Goal: Information Seeking & Learning: Learn about a topic

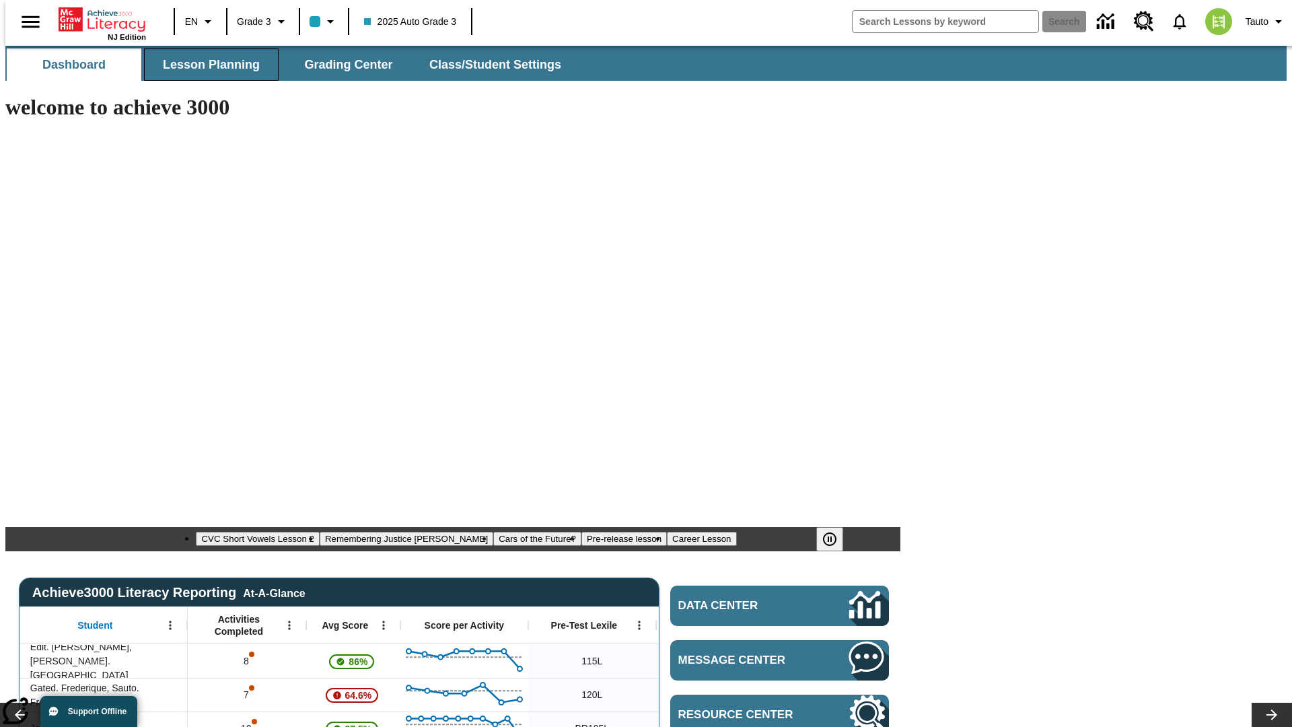
click at [206, 65] on span "Lesson Planning" at bounding box center [211, 64] width 97 height 15
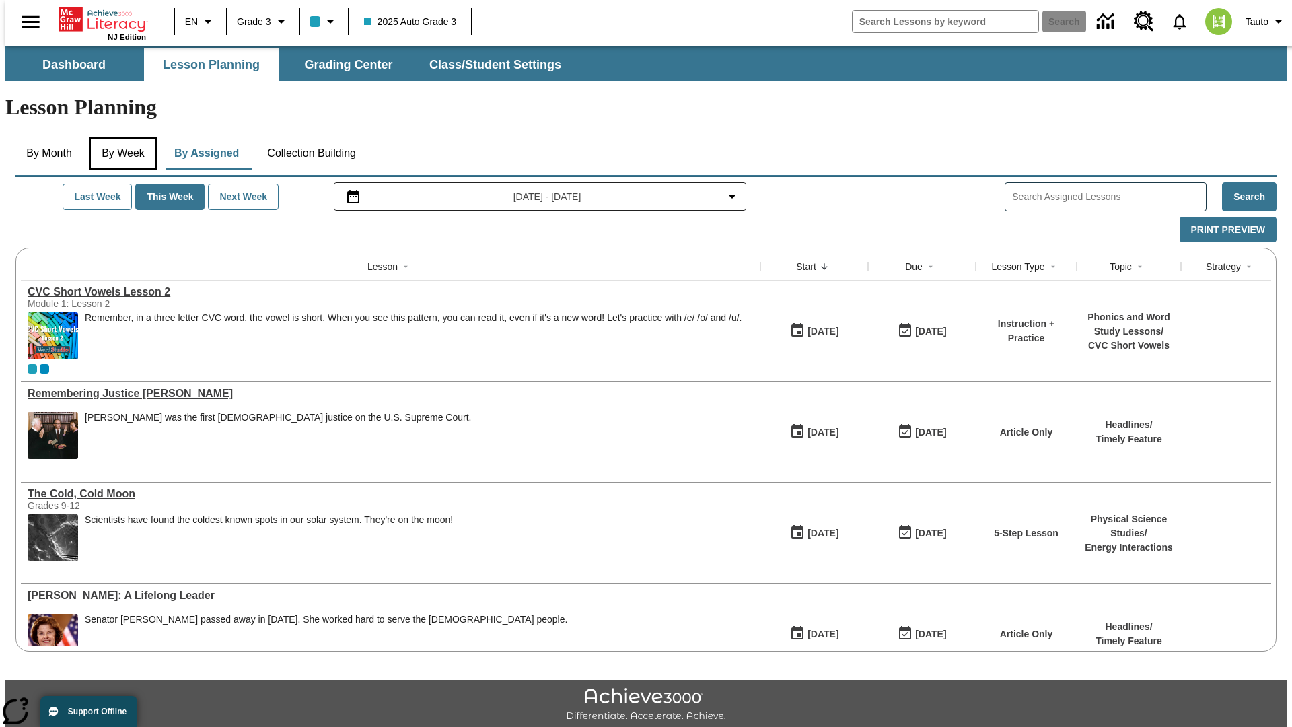
click at [120, 137] on button "By Week" at bounding box center [122, 153] width 67 height 32
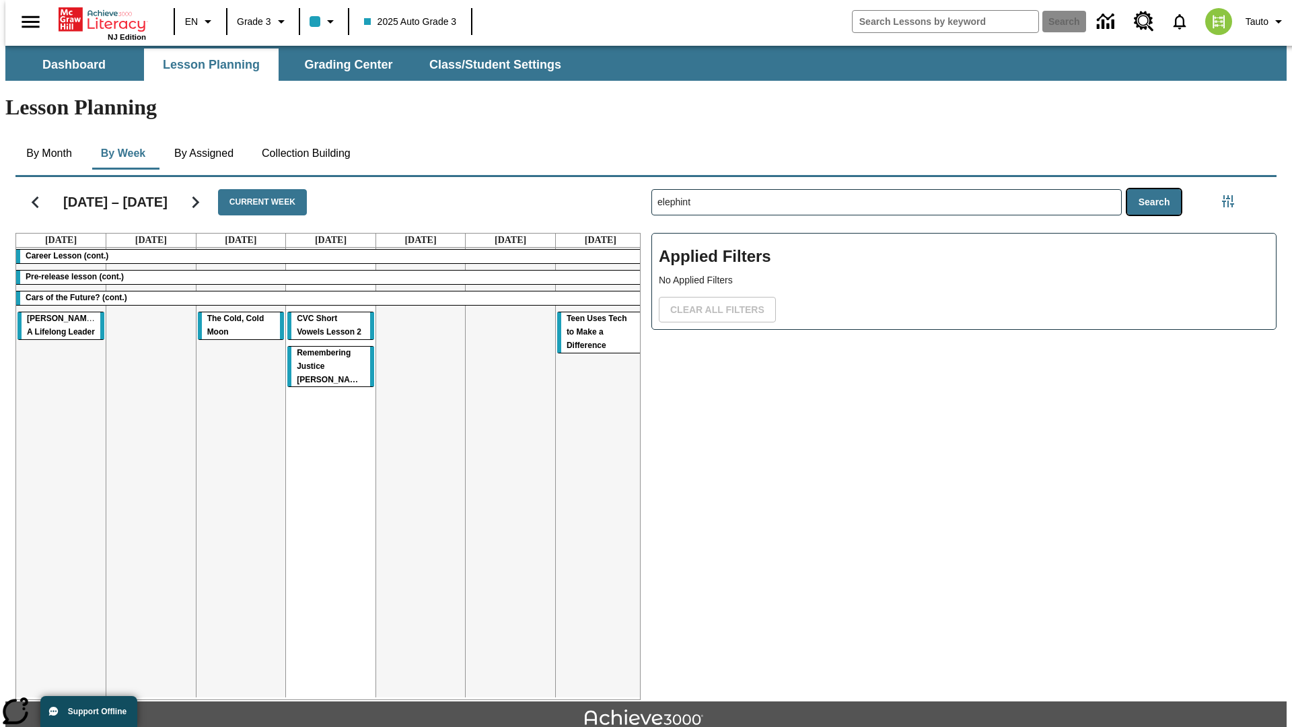
click at [1157, 189] on button "Search" at bounding box center [1154, 202] width 54 height 26
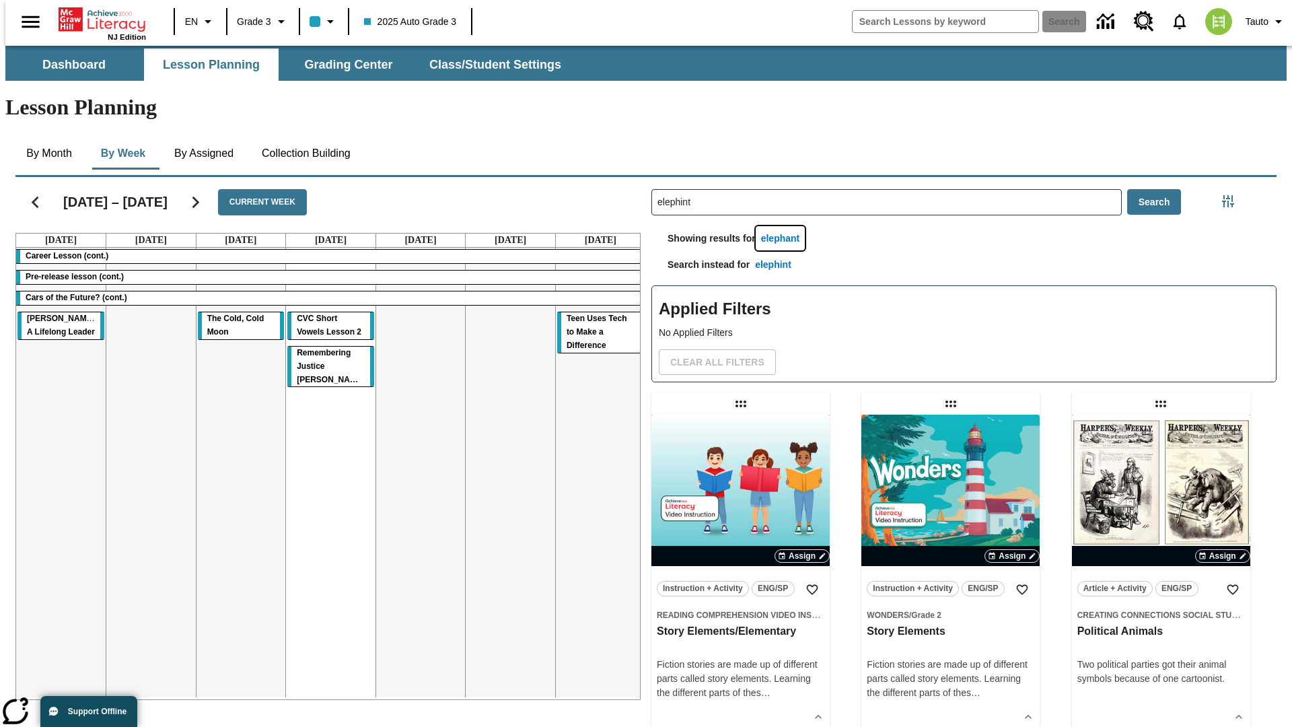
click at [782, 226] on button "elephant" at bounding box center [780, 238] width 50 height 25
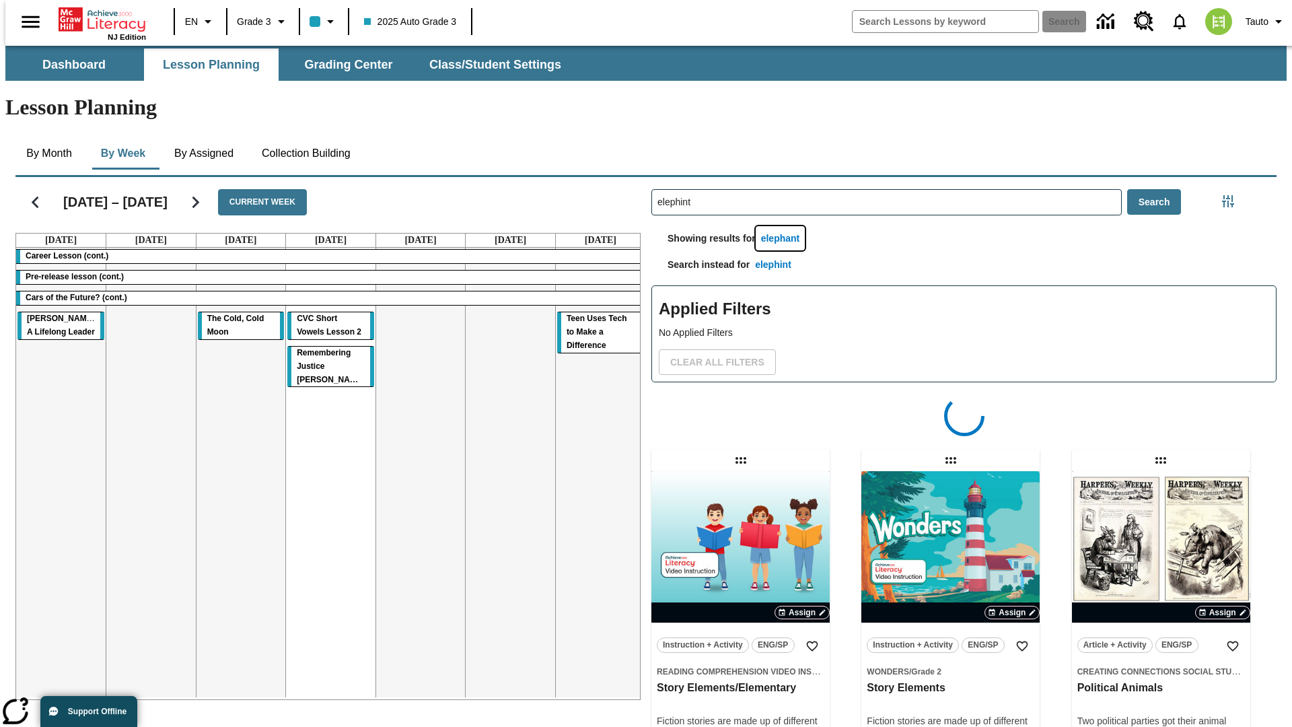
type input "elephant"
